Goal: Check status: Check status

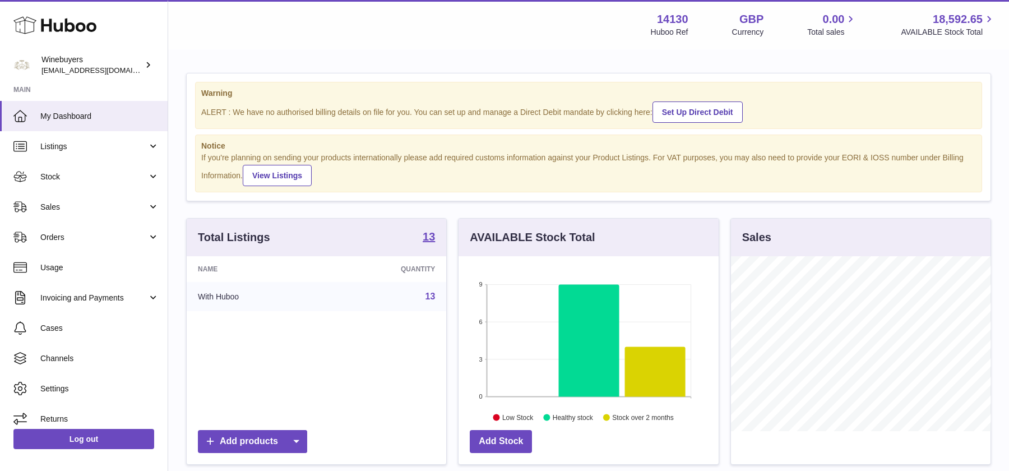
scroll to position [174, 260]
click at [88, 242] on span "Orders" at bounding box center [93, 237] width 107 height 11
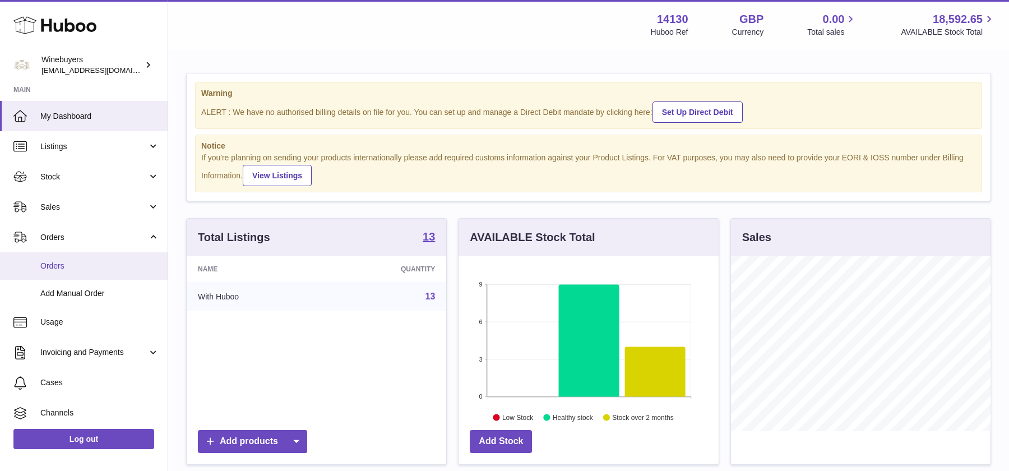
click at [84, 261] on span "Orders" at bounding box center [99, 266] width 119 height 11
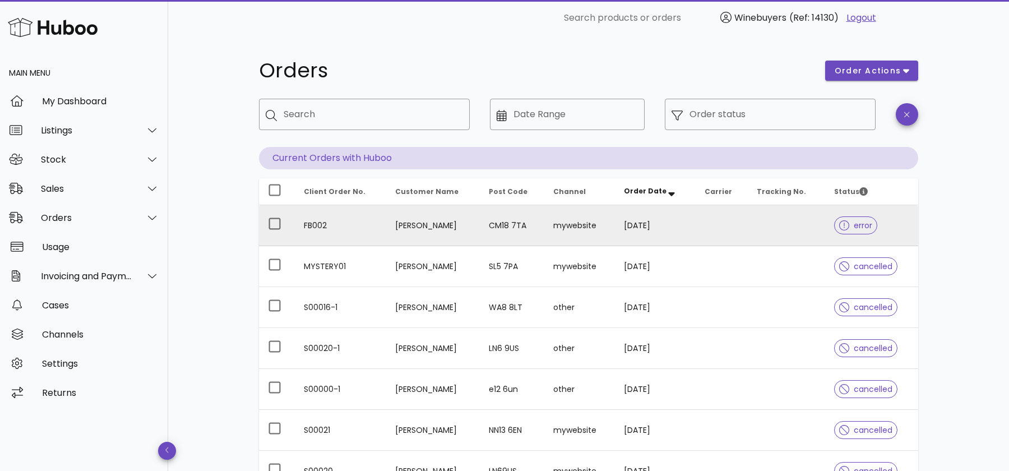
click at [387, 232] on td "[PERSON_NAME]" at bounding box center [432, 225] width 93 height 41
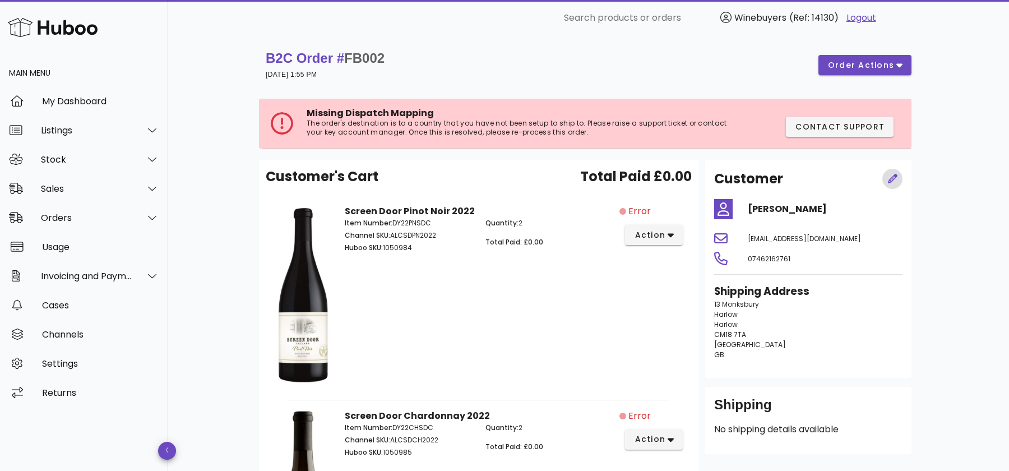
click at [897, 180] on icon "button" at bounding box center [893, 179] width 10 height 10
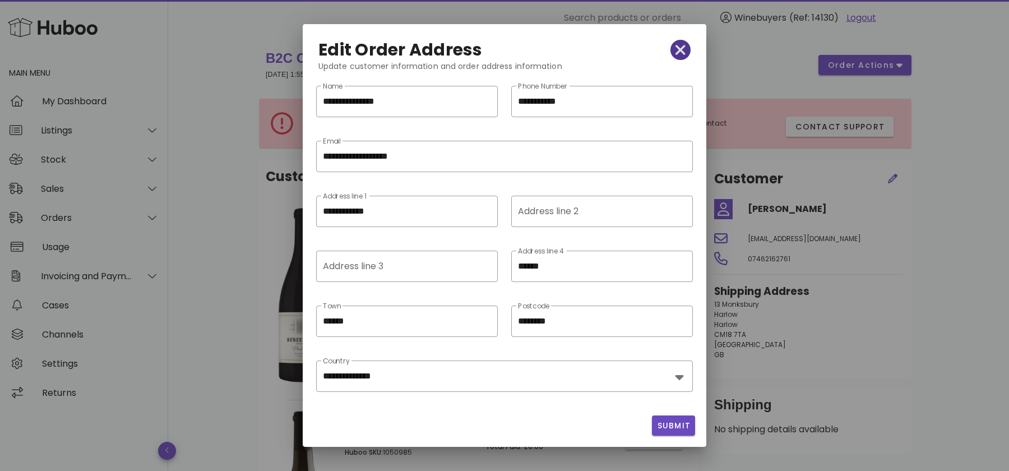
click at [677, 44] on icon "button" at bounding box center [681, 50] width 10 height 16
